Goal: Transaction & Acquisition: Purchase product/service

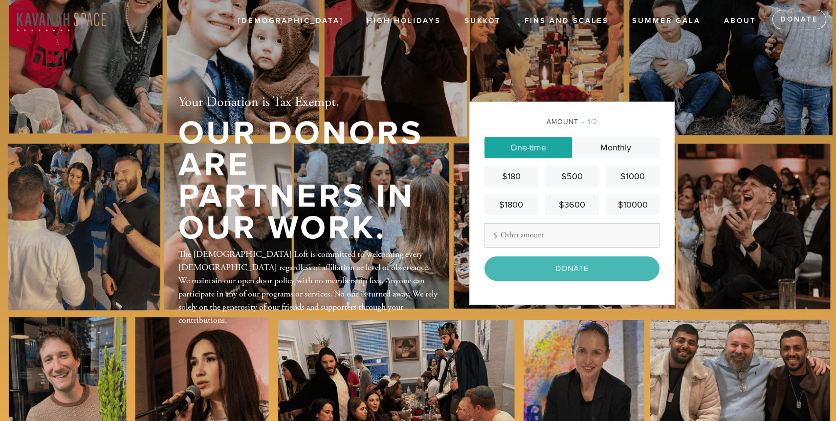
scroll to position [55, 0]
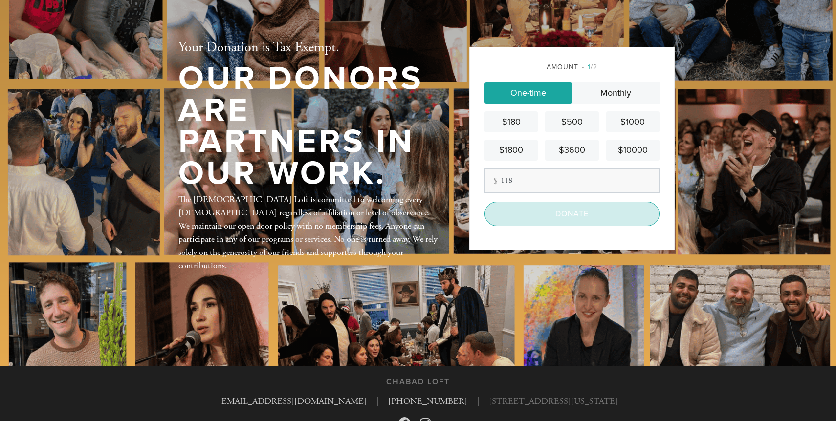
type input "118"
click at [573, 215] on input "Donate" at bounding box center [572, 214] width 175 height 24
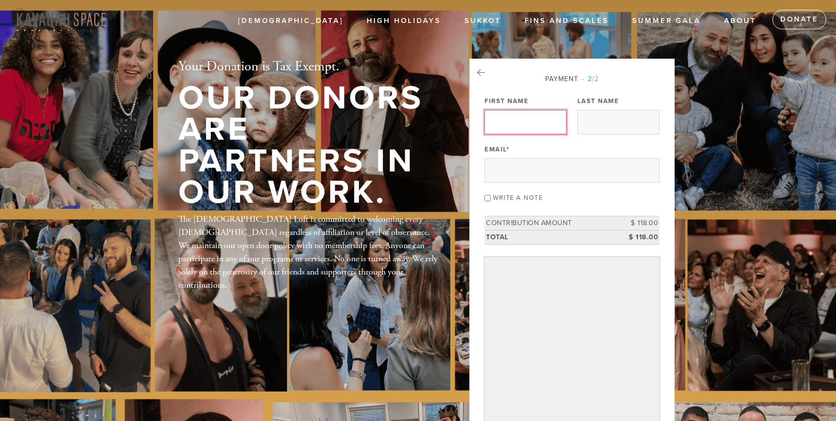
click at [529, 128] on input "First Name" at bounding box center [526, 122] width 82 height 24
type input "Seth"
type input "Leifer"
type input "seth.leifer@gmail.com"
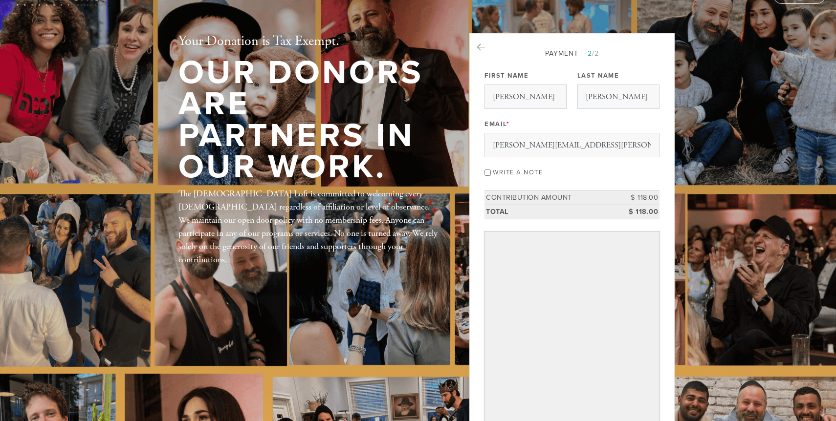
click at [488, 174] on input "Write a note" at bounding box center [488, 173] width 6 height 6
checkbox input "true"
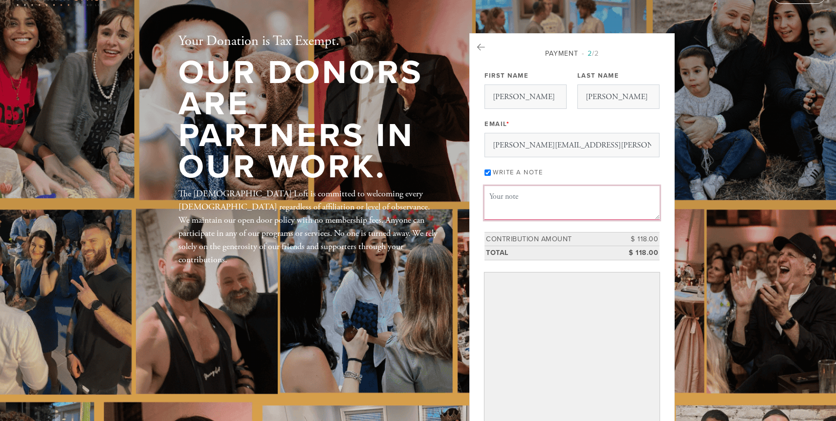
click at [560, 195] on textarea "Message or dedication" at bounding box center [572, 202] width 175 height 33
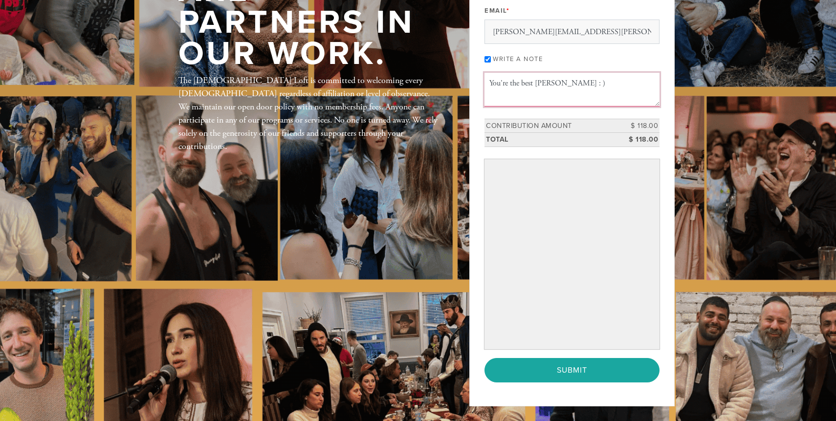
scroll to position [147, 0]
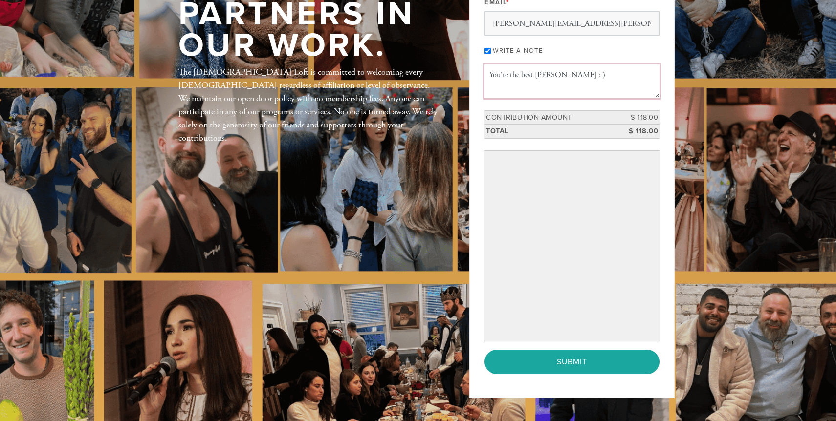
type textarea "You're the best Yakov : )"
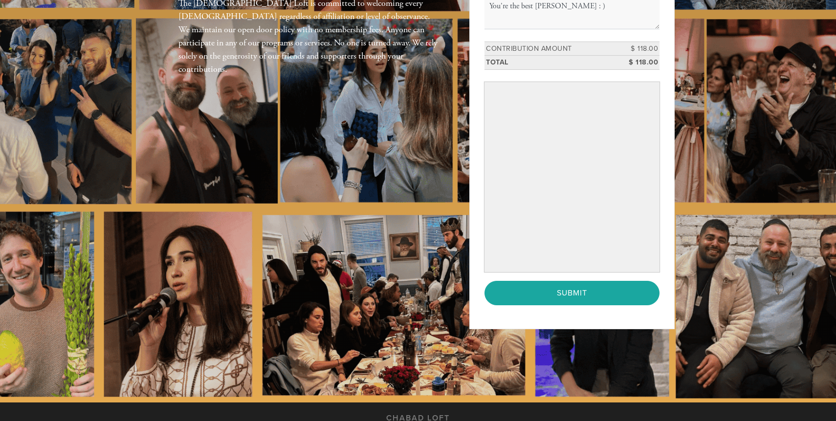
scroll to position [272, 0]
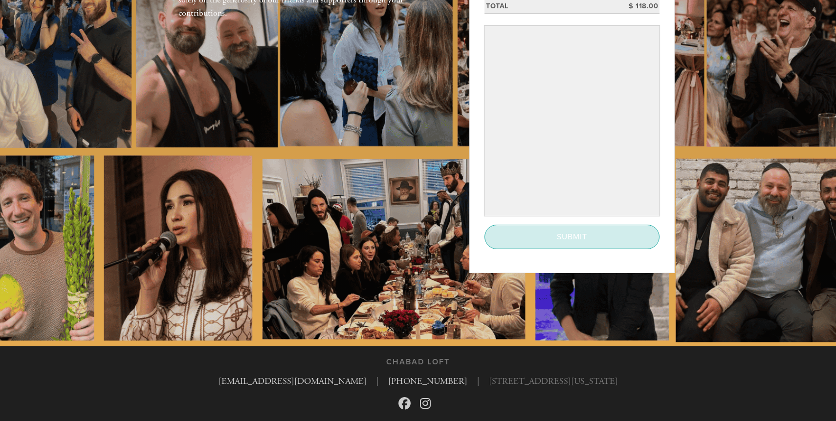
click at [576, 238] on input "Submit" at bounding box center [572, 237] width 175 height 24
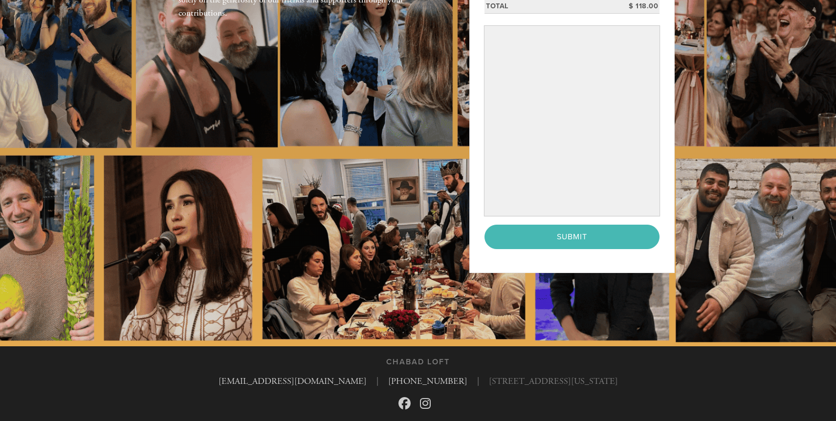
scroll to position [259, 0]
